Goal: Information Seeking & Learning: Learn about a topic

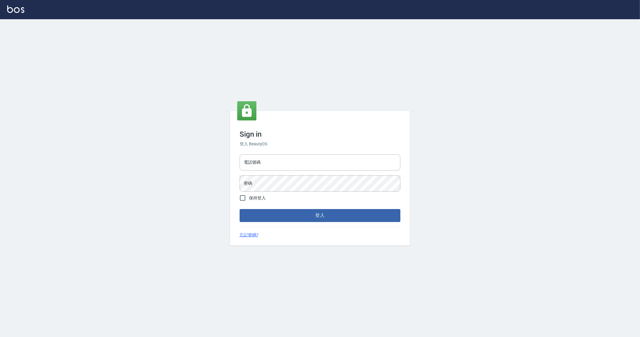
click at [250, 153] on div "電話號碼 電話號碼 密碼 密碼" at bounding box center [320, 173] width 166 height 42
click at [252, 161] on div "電話號碼 電話號碼" at bounding box center [320, 162] width 161 height 16
type input "0912345"
click at [240, 209] on button "登入" at bounding box center [320, 215] width 161 height 13
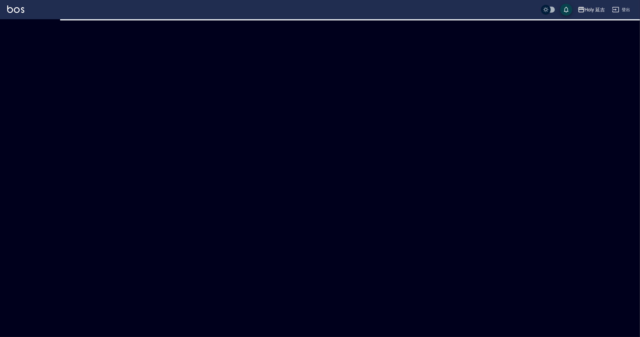
checkbox input "true"
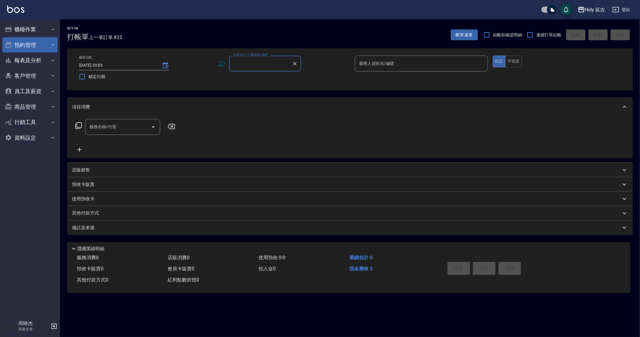
click at [27, 43] on button "預約管理" at bounding box center [29, 45] width 55 height 16
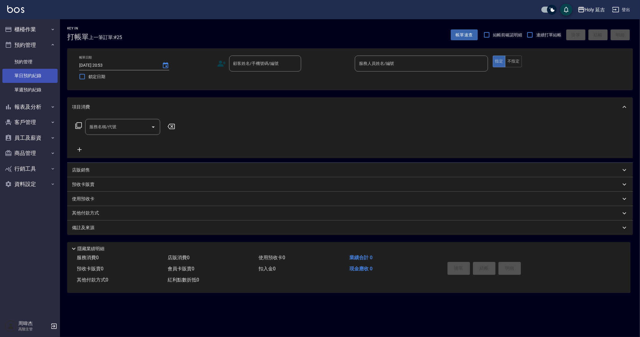
click at [40, 74] on link "單日預約紀錄" at bounding box center [29, 76] width 55 height 14
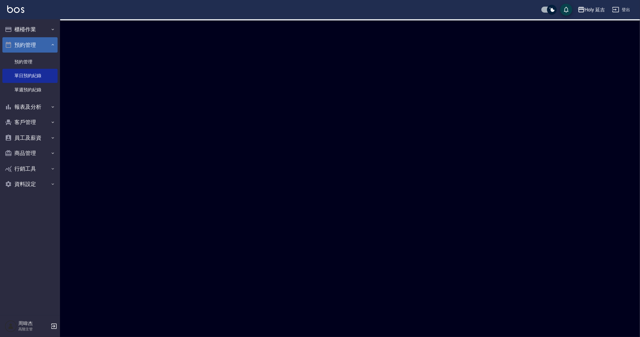
click at [16, 43] on button "預約管理" at bounding box center [29, 45] width 55 height 16
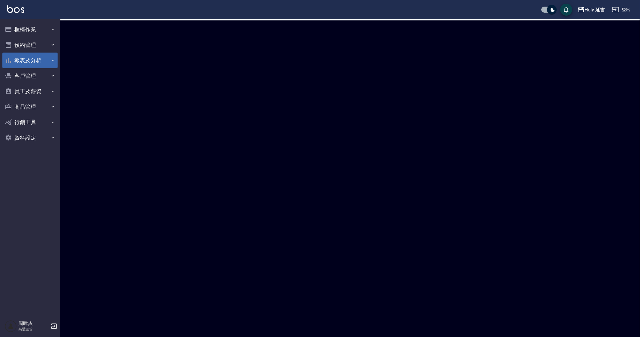
click at [29, 59] on button "報表及分析" at bounding box center [29, 61] width 55 height 16
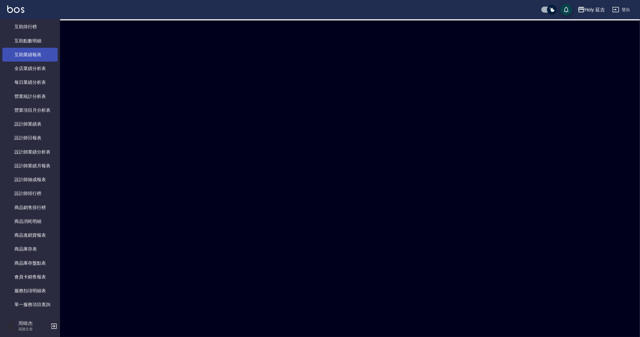
scroll to position [150, 0]
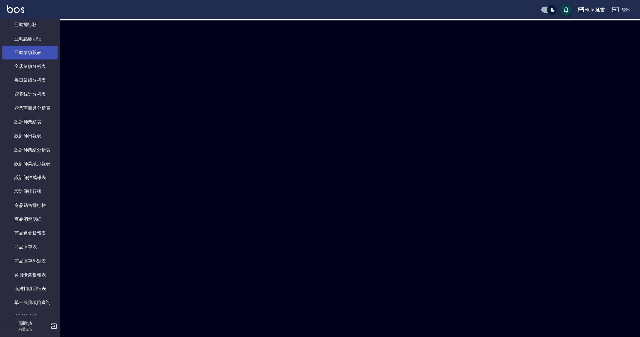
click at [34, 197] on link "設計師排行榜" at bounding box center [29, 191] width 55 height 14
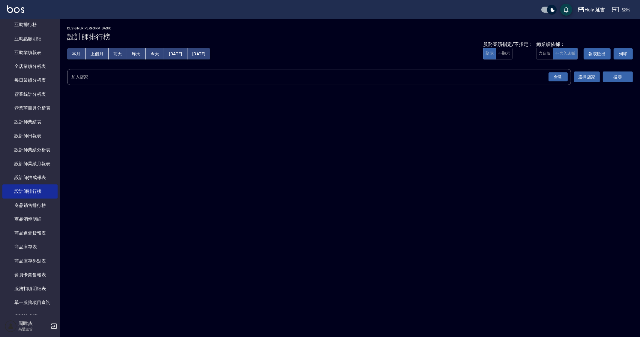
drag, startPoint x: 604, startPoint y: 254, endPoint x: 369, endPoint y: 244, distance: 236.1
click at [372, 245] on div "Holy 延吉 [DATE] - [DATE] 設計師排行榜 列印時間： [DATE][PHONE_NUMBER]:03 Designer Perform B…" at bounding box center [320, 168] width 640 height 337
click at [561, 125] on div "Holy 延吉 [DATE] - [DATE] 設計師排行榜 列印時間： [DATE][PHONE_NUMBER]:03 Designer Perform B…" at bounding box center [320, 168] width 640 height 337
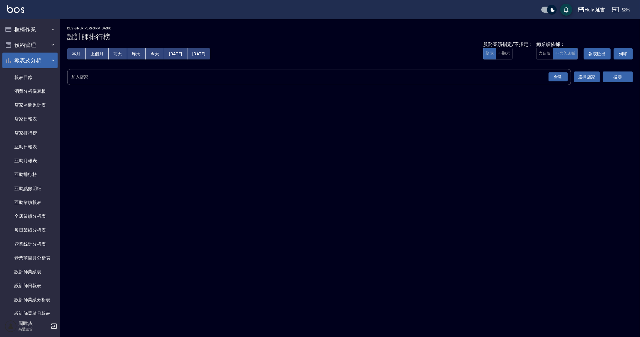
click at [34, 62] on button "報表及分析" at bounding box center [29, 61] width 55 height 16
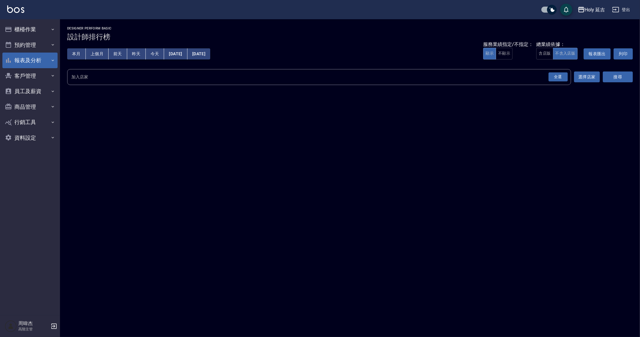
click at [34, 62] on button "報表及分析" at bounding box center [29, 61] width 55 height 16
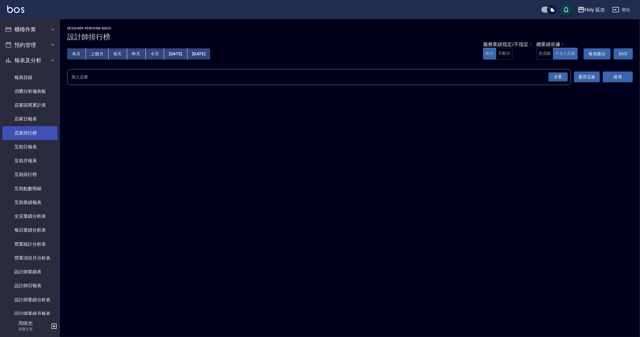
click at [29, 132] on link "店家排行榜" at bounding box center [29, 133] width 55 height 14
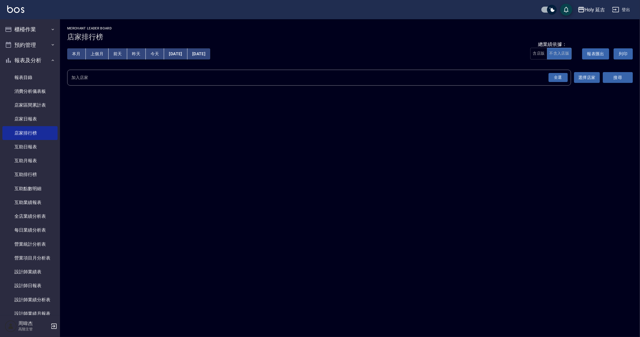
click at [521, 251] on div "Holy 延吉 [DATE] - [DATE] 店家排行榜 列印時間： [DATE][PHONE_NUMBER]:11 Merchant Leader Boa…" at bounding box center [320, 168] width 640 height 337
click at [561, 79] on div "全選" at bounding box center [558, 77] width 19 height 9
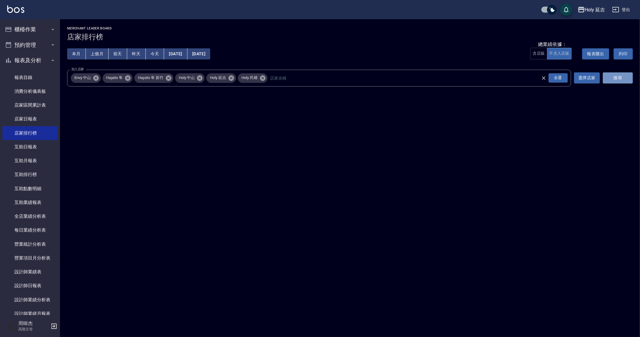
click at [629, 78] on button "搜尋" at bounding box center [618, 77] width 30 height 11
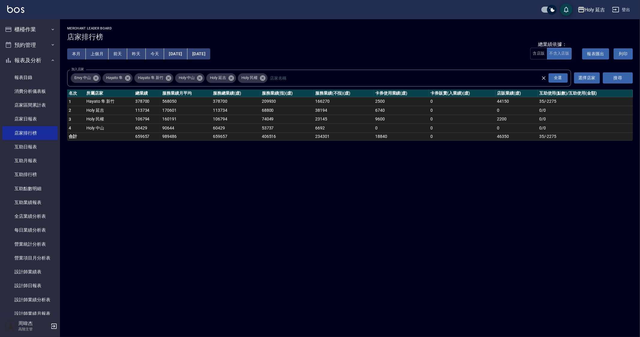
click at [346, 221] on div "Holy 延吉 [DATE] - [DATE] 店家排行榜 列印時間： [DATE][PHONE_NUMBER]:11 Merchant Leader Boa…" at bounding box center [320, 168] width 640 height 337
click at [125, 209] on div "Holy 延吉 [DATE] - [DATE] 店家排行榜 列印時間： [DATE][PHONE_NUMBER]:11 Merchant Leader Boa…" at bounding box center [320, 168] width 640 height 337
click at [24, 63] on button "報表及分析" at bounding box center [29, 61] width 55 height 16
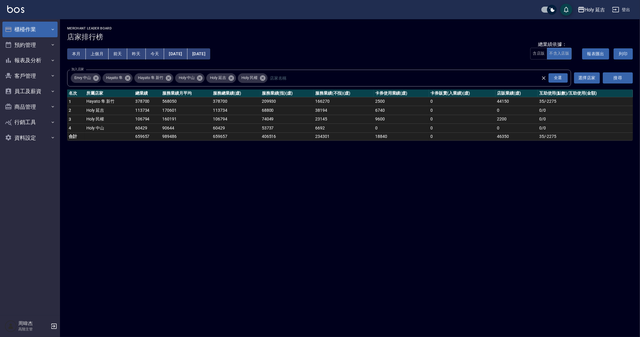
click at [38, 25] on button "櫃檯作業" at bounding box center [29, 30] width 55 height 16
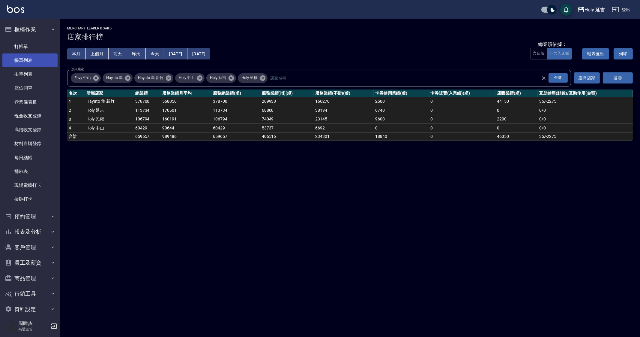
click at [53, 65] on link "帳單列表" at bounding box center [29, 60] width 55 height 14
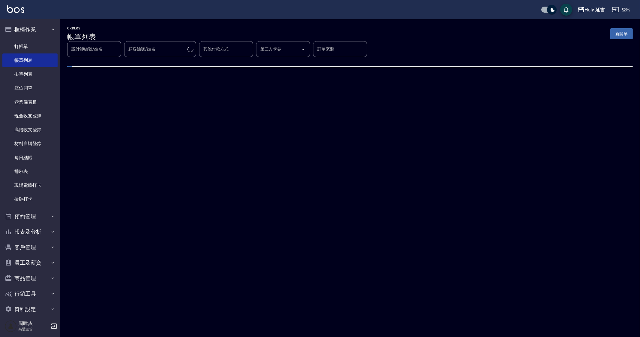
click at [418, 315] on div "ORDERS 帳單列表 新開單 設計師編號/姓名 設計師編號/姓名 顧客編號/姓名 顧客編號/姓名 其他付款方式 其他付款方式 第三方卡券 第三方卡券 訂單來…" at bounding box center [320, 168] width 640 height 337
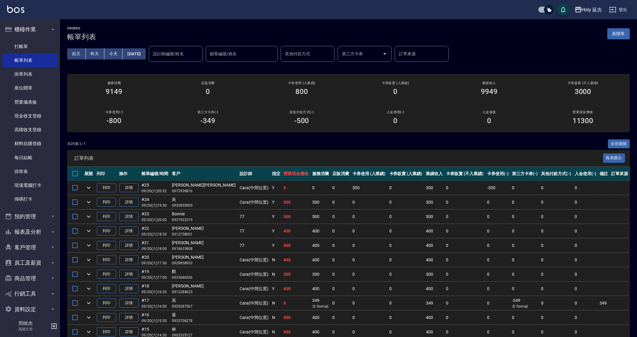
drag, startPoint x: 171, startPoint y: 207, endPoint x: 236, endPoint y: 162, distance: 79.4
click at [169, 207] on p "09/20 (六) 19:30" at bounding box center [155, 205] width 27 height 5
click at [584, 10] on div "Holy 延吉" at bounding box center [592, 10] width 20 height 8
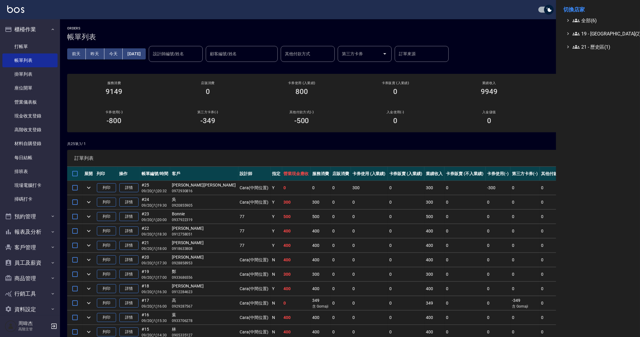
click at [46, 71] on div at bounding box center [320, 168] width 640 height 337
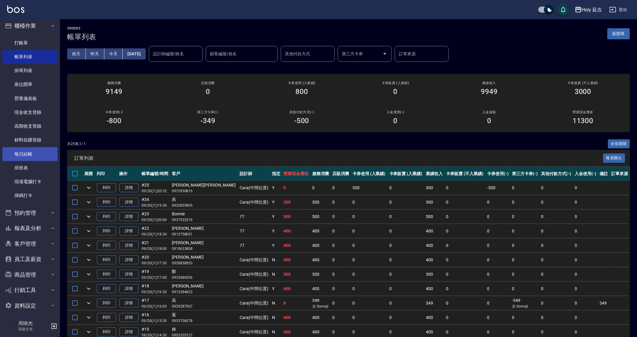
scroll to position [9, 0]
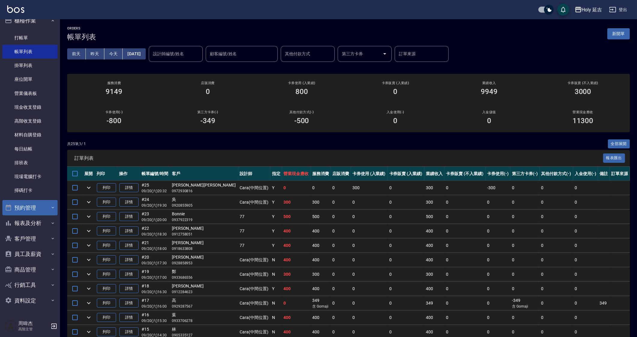
click at [36, 215] on button "預約管理" at bounding box center [29, 208] width 55 height 16
click at [41, 229] on link "預約管理" at bounding box center [29, 225] width 55 height 14
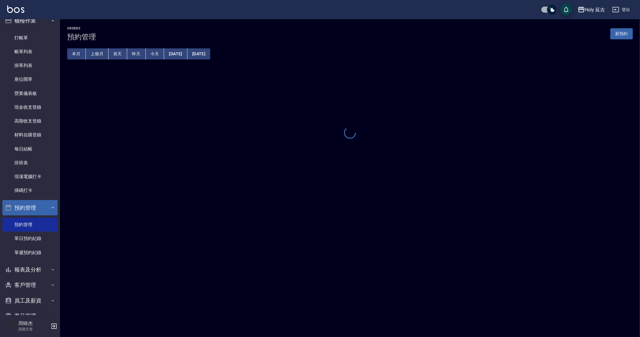
click at [36, 206] on button "預約管理" at bounding box center [29, 208] width 55 height 16
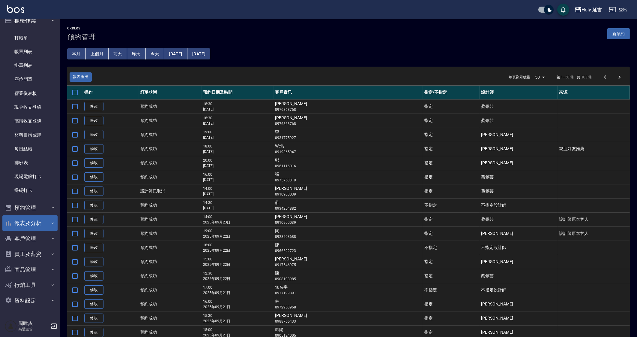
click at [42, 226] on button "報表及分析" at bounding box center [29, 223] width 55 height 16
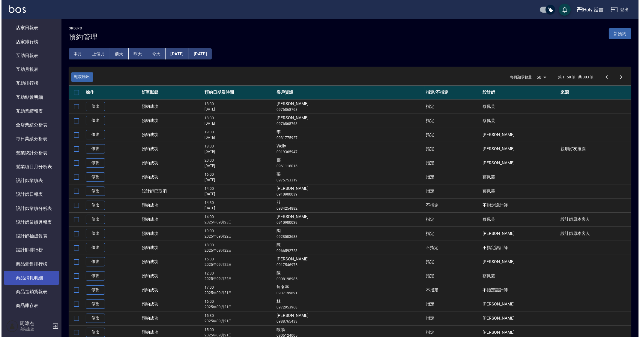
scroll to position [271, 0]
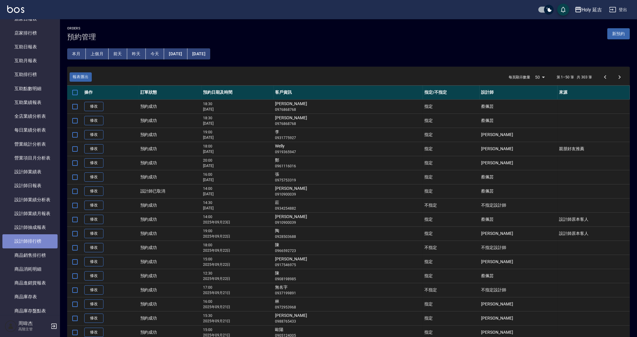
click at [38, 235] on link "設計師排行榜" at bounding box center [29, 241] width 55 height 14
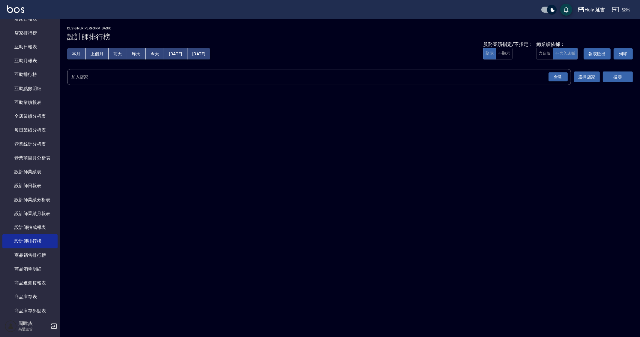
click at [558, 78] on div "全選" at bounding box center [558, 76] width 19 height 9
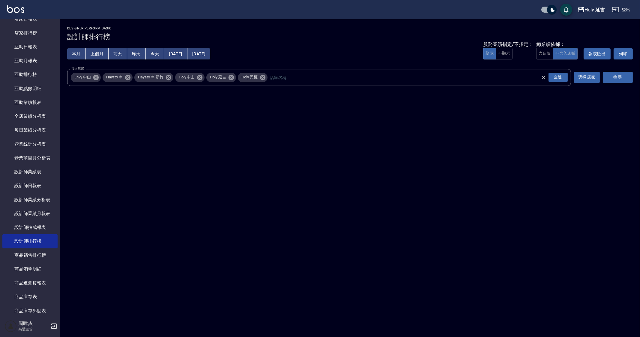
click at [622, 76] on button "搜尋" at bounding box center [618, 77] width 30 height 11
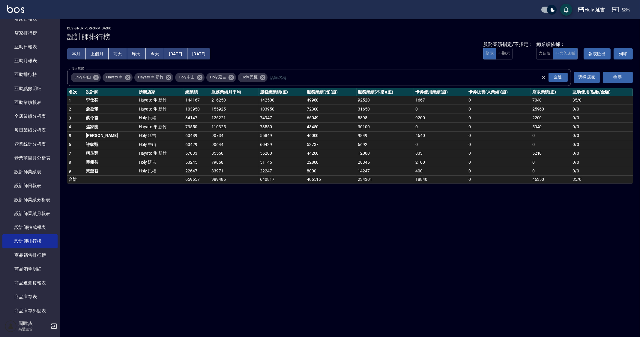
click at [393, 287] on div "Holy 延吉 [DATE] - [DATE] 設計師排行榜 列印時間： [DATE][PHONE_NUMBER]:12 Designer Perform B…" at bounding box center [320, 168] width 640 height 337
drag, startPoint x: 91, startPoint y: 117, endPoint x: 195, endPoint y: 120, distance: 104.2
click at [195, 120] on tr "3 [PERSON_NAME] 民權 84147 126221 74947 66049 8898 9200 0 2200 0 / 0" at bounding box center [350, 117] width 566 height 9
click at [206, 198] on div "Holy 延吉 [DATE] - [DATE] 設計師排行榜 列印時間： [DATE][PHONE_NUMBER]:12 Designer Perform B…" at bounding box center [320, 168] width 640 height 337
click at [195, 202] on div "Holy 延吉 [DATE] - [DATE] 設計師排行榜 列印時間： [DATE][PHONE_NUMBER]:12 Designer Perform B…" at bounding box center [320, 168] width 640 height 337
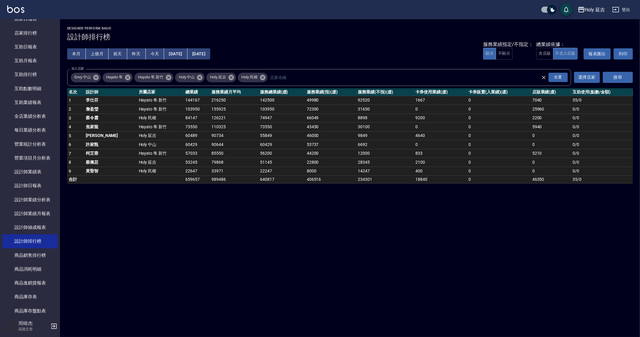
click at [191, 208] on div "Holy 延吉 [DATE] - [DATE] 設計師排行榜 列印時間： [DATE][PHONE_NUMBER]:12 Designer Perform B…" at bounding box center [320, 168] width 640 height 337
click at [414, 88] on th "卡券使用業績(虛)" at bounding box center [440, 92] width 53 height 8
click at [407, 220] on div "Holy 延吉 [DATE] - [DATE] 設計師排行榜 列印時間： [DATE][PHONE_NUMBER]:12 Designer Perform B…" at bounding box center [320, 168] width 640 height 337
click at [377, 265] on div "Holy 延吉 [DATE] - [DATE] 設計師排行榜 列印時間： [DATE][PHONE_NUMBER]:12 Designer Perform B…" at bounding box center [320, 168] width 640 height 337
click at [416, 288] on div "Holy 延吉 [DATE] - [DATE] 設計師排行榜 列印時間： [DATE][PHONE_NUMBER]:12 Designer Perform B…" at bounding box center [320, 168] width 640 height 337
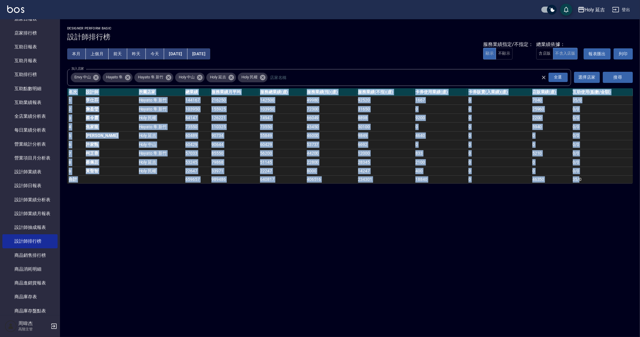
click at [416, 288] on div "Holy 延吉 [DATE] - [DATE] 設計師排行榜 列印時間： [DATE][PHONE_NUMBER]:12 Designer Perform B…" at bounding box center [320, 168] width 640 height 337
drag, startPoint x: 444, startPoint y: 251, endPoint x: 435, endPoint y: 264, distance: 15.5
click at [444, 251] on div "Holy 延吉 [DATE] - [DATE] 設計師排行榜 列印時間： [DATE][PHONE_NUMBER]:12 Designer Perform B…" at bounding box center [320, 168] width 640 height 337
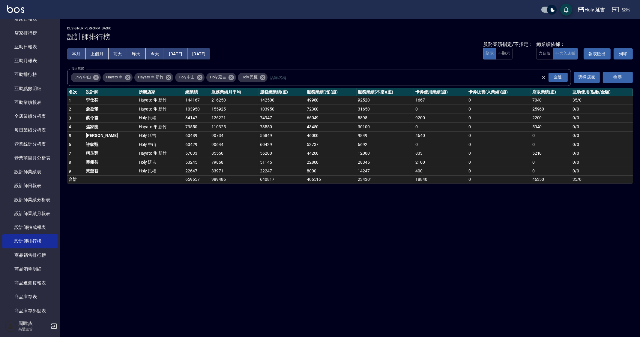
click at [442, 259] on div "Holy 延吉 [DATE] - [DATE] 設計師排行榜 列印時間： [DATE][PHONE_NUMBER]:12 Designer Perform B…" at bounding box center [320, 168] width 640 height 337
